Goal: Task Accomplishment & Management: Manage account settings

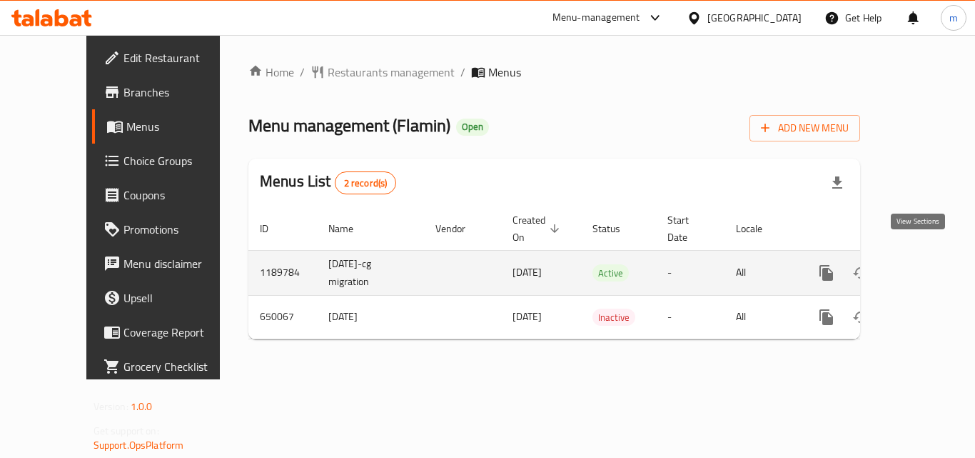
click at [921, 264] on icon "enhanced table" at bounding box center [929, 272] width 17 height 17
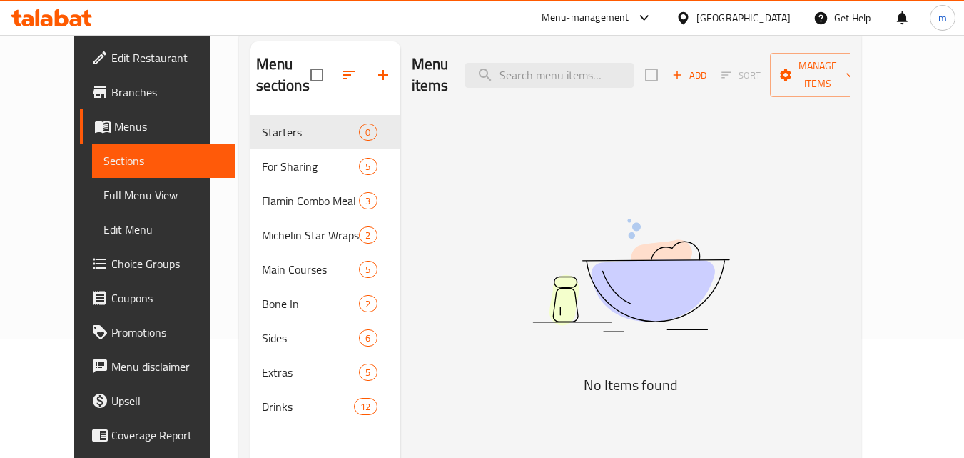
scroll to position [143, 0]
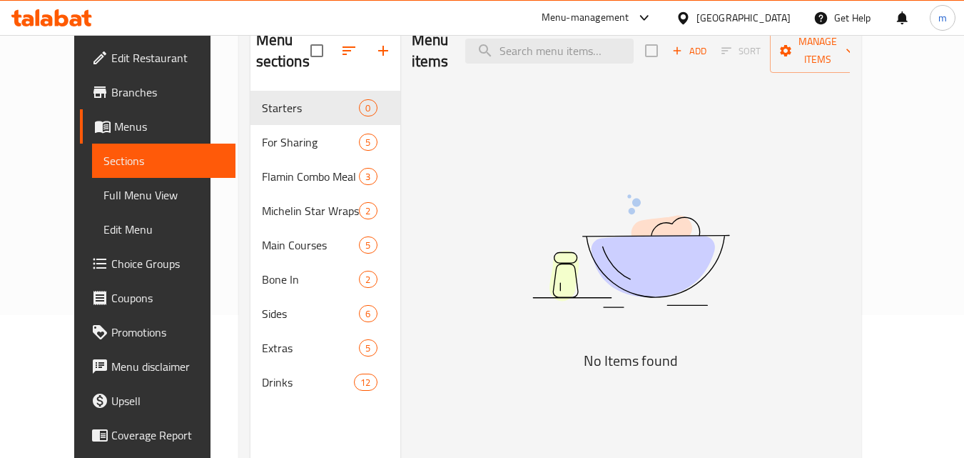
click at [111, 266] on span "Choice Groups" at bounding box center [167, 263] width 113 height 17
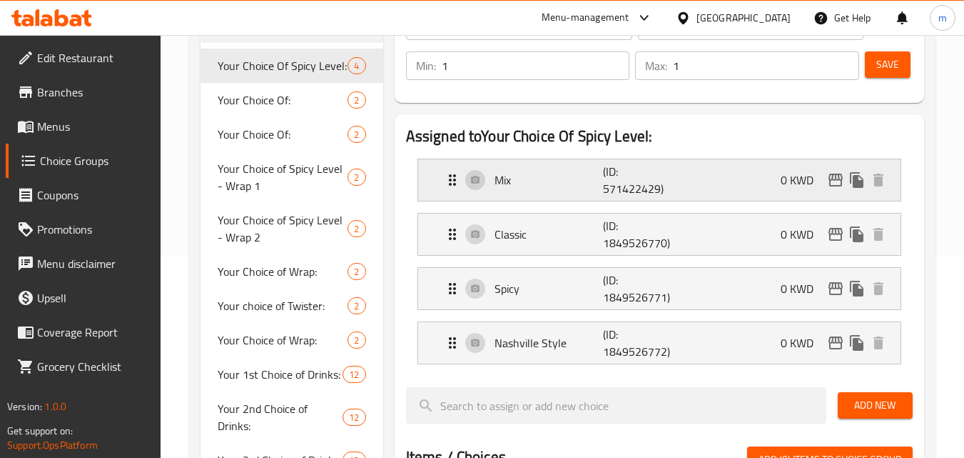
scroll to position [214, 0]
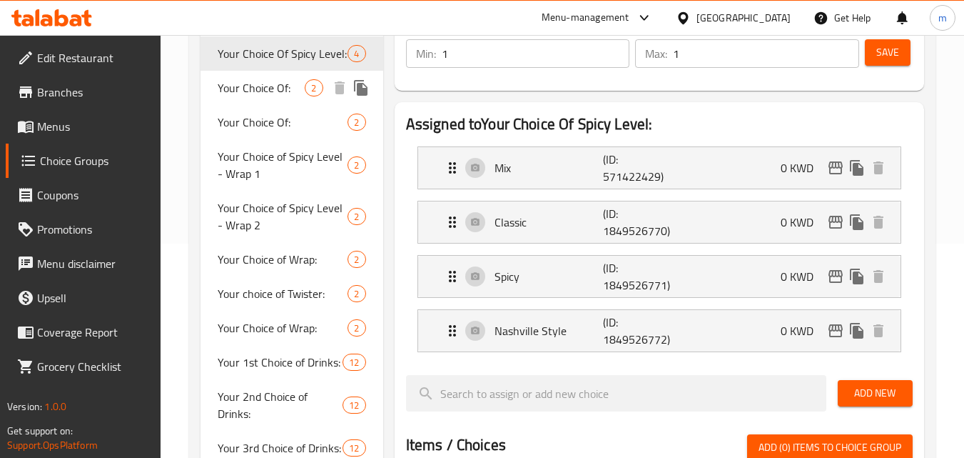
click at [261, 102] on div "Your Choice Of: 2" at bounding box center [292, 88] width 182 height 34
type input "Your Choice Of:"
type input "إختيارك من:"
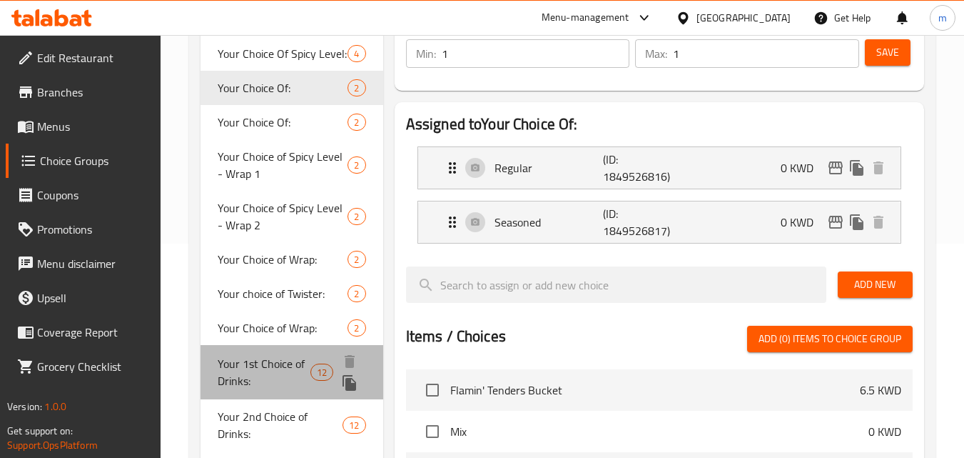
click at [266, 377] on span "Your 1st Choice of Drinks:" at bounding box center [264, 372] width 93 height 34
type input "Your 1st Choice of Drinks:"
type input "اختيارك الأول من المشروبات:"
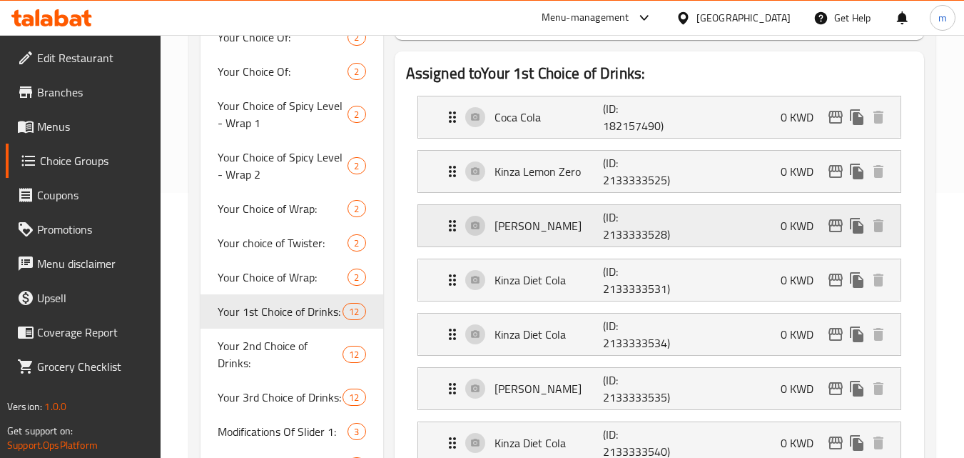
scroll to position [357, 0]
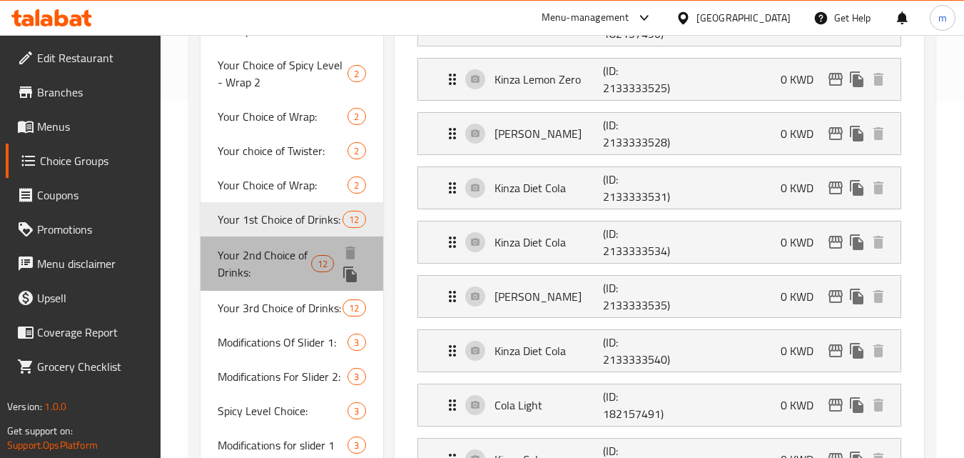
click at [254, 256] on span "Your 2nd Choice of Drinks:" at bounding box center [265, 263] width 94 height 34
type input "Your 2nd Choice of Drinks:"
type input "اختيارك الثاني من المشروبات:"
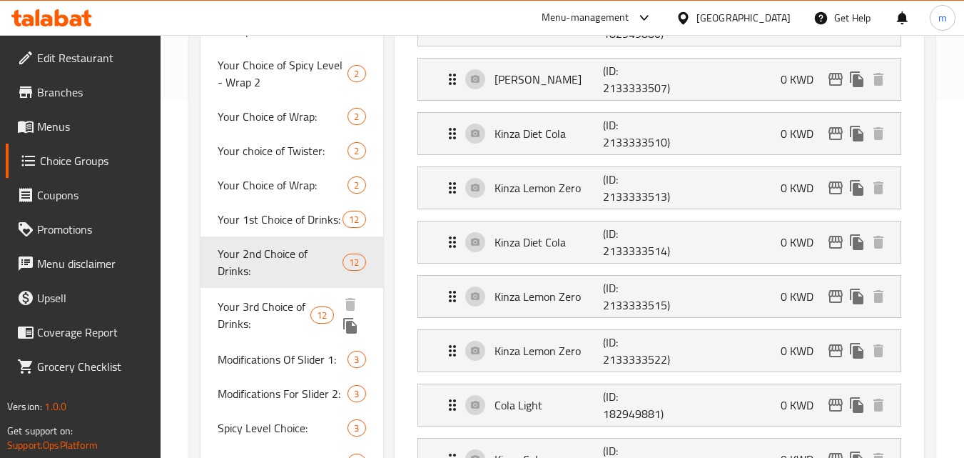
click at [275, 301] on span "Your 3rd Choice of Drinks:" at bounding box center [264, 315] width 93 height 34
type input "Your 3rd Choice of Drinks:"
type input "اختيارك الثالث من المشروبات:"
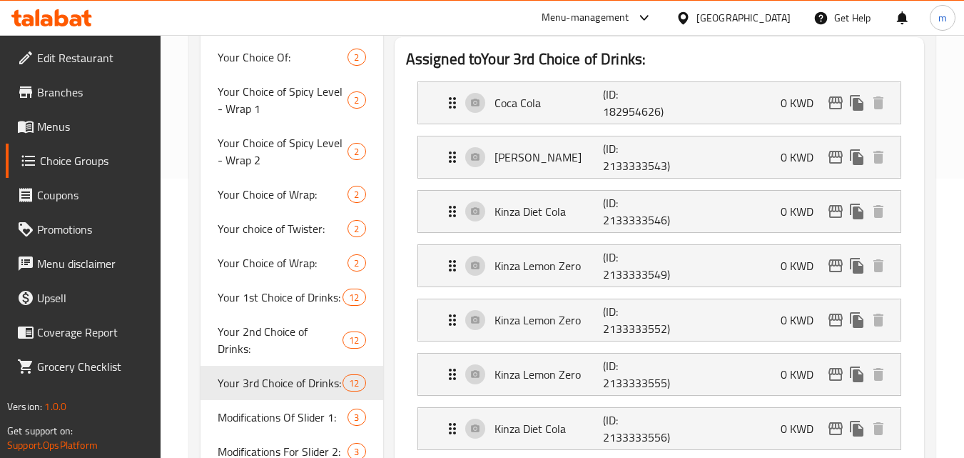
scroll to position [286, 0]
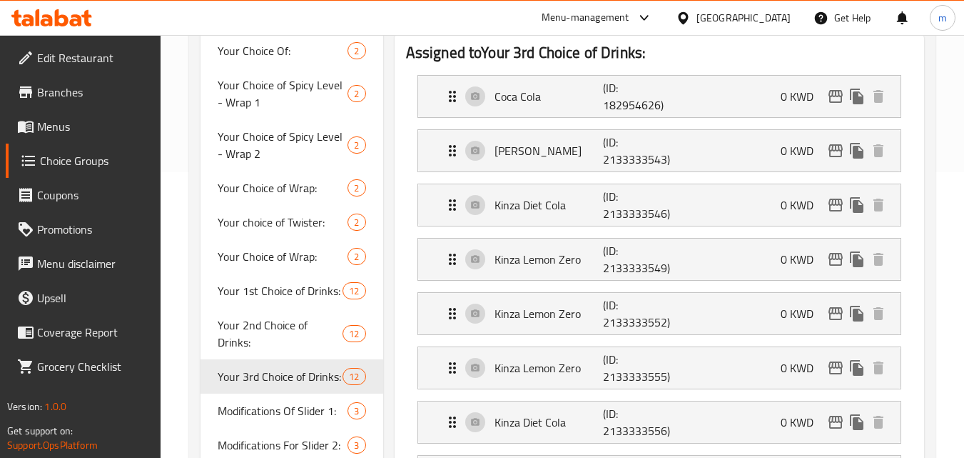
click at [769, 21] on div "[GEOGRAPHIC_DATA]" at bounding box center [744, 18] width 94 height 16
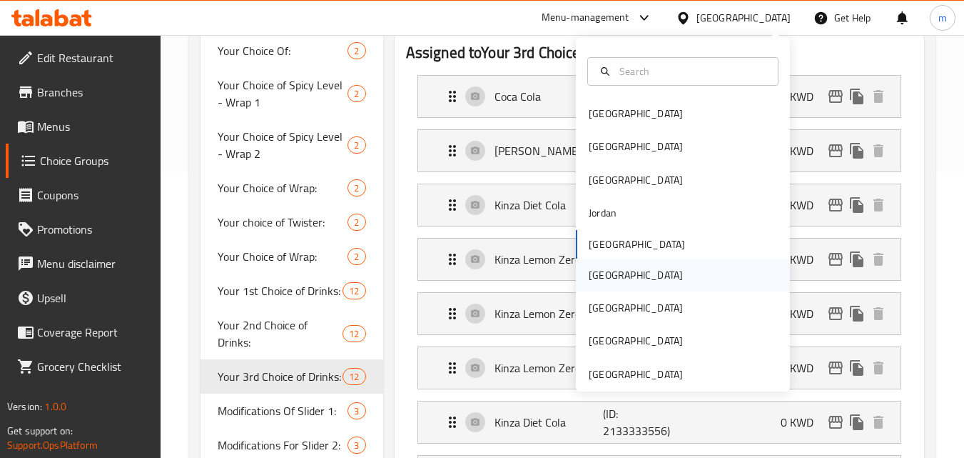
click at [607, 273] on div "[GEOGRAPHIC_DATA]" at bounding box center [636, 274] width 117 height 33
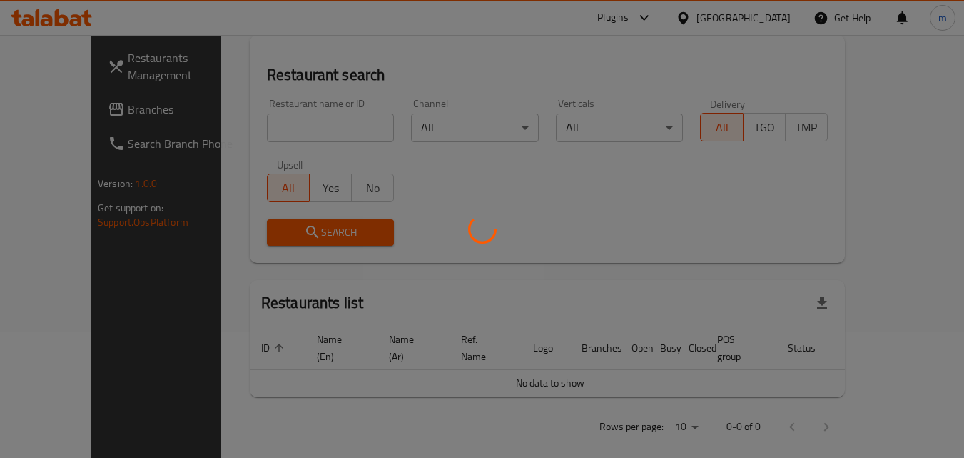
scroll to position [286, 0]
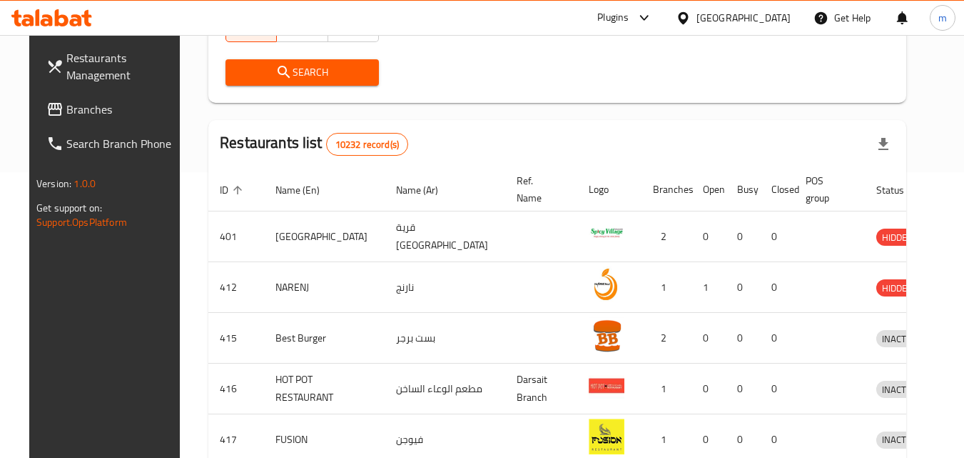
click at [83, 109] on span "Branches" at bounding box center [122, 109] width 113 height 17
